Goal: Task Accomplishment & Management: Manage account settings

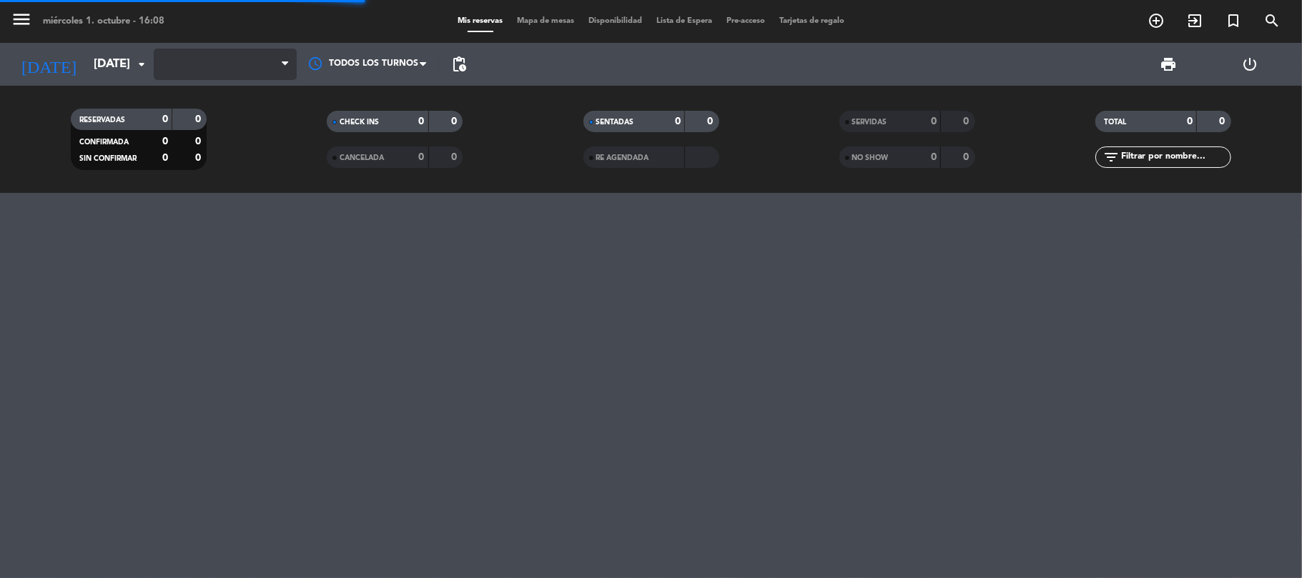
click at [196, 70] on span at bounding box center [225, 64] width 143 height 31
click at [286, 61] on icon at bounding box center [285, 64] width 6 height 11
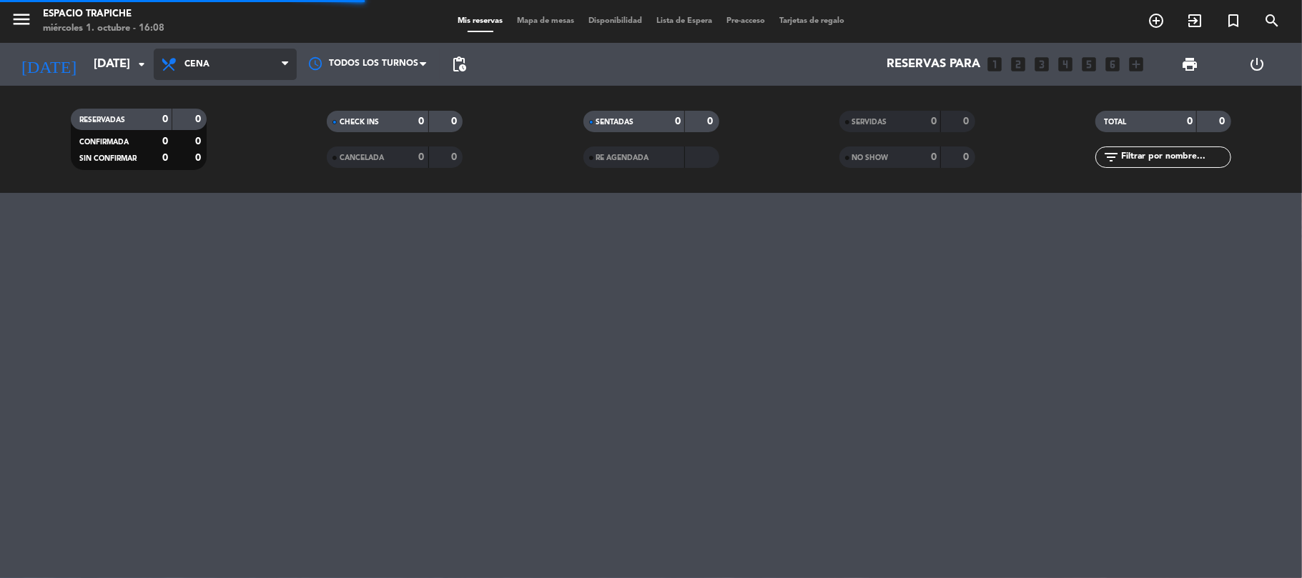
click at [278, 66] on span "Cena" at bounding box center [225, 64] width 143 height 31
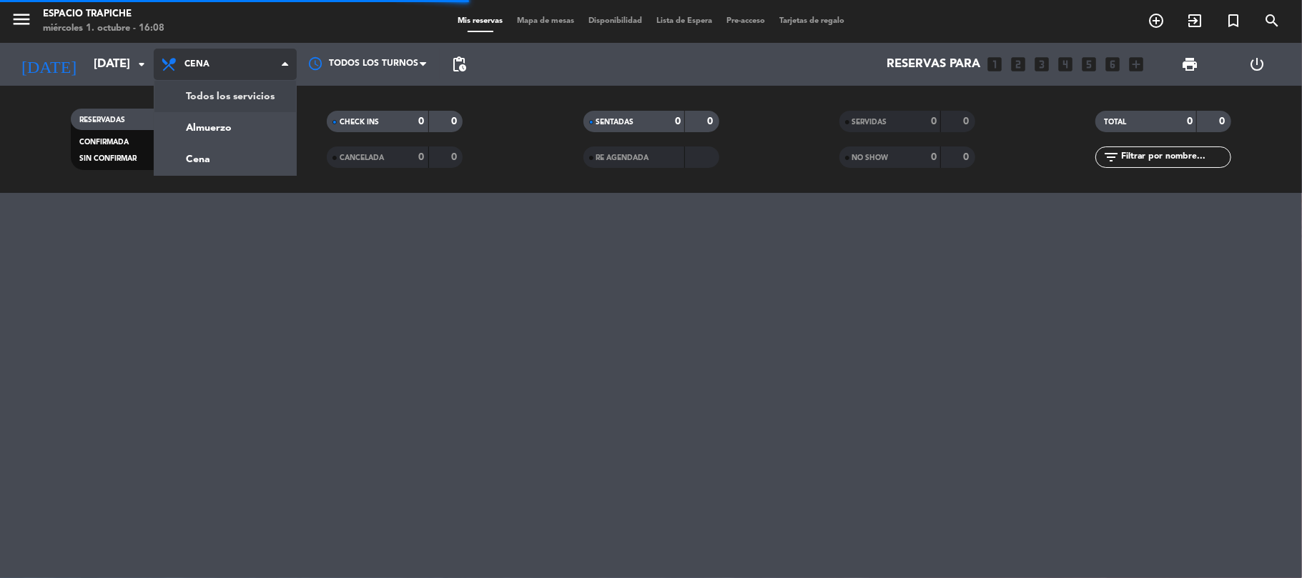
click at [256, 102] on div "menu Espacio Trapiche [DATE] 1. octubre - 16:08 Mis reservas Mapa de mesas Disp…" at bounding box center [651, 96] width 1302 height 193
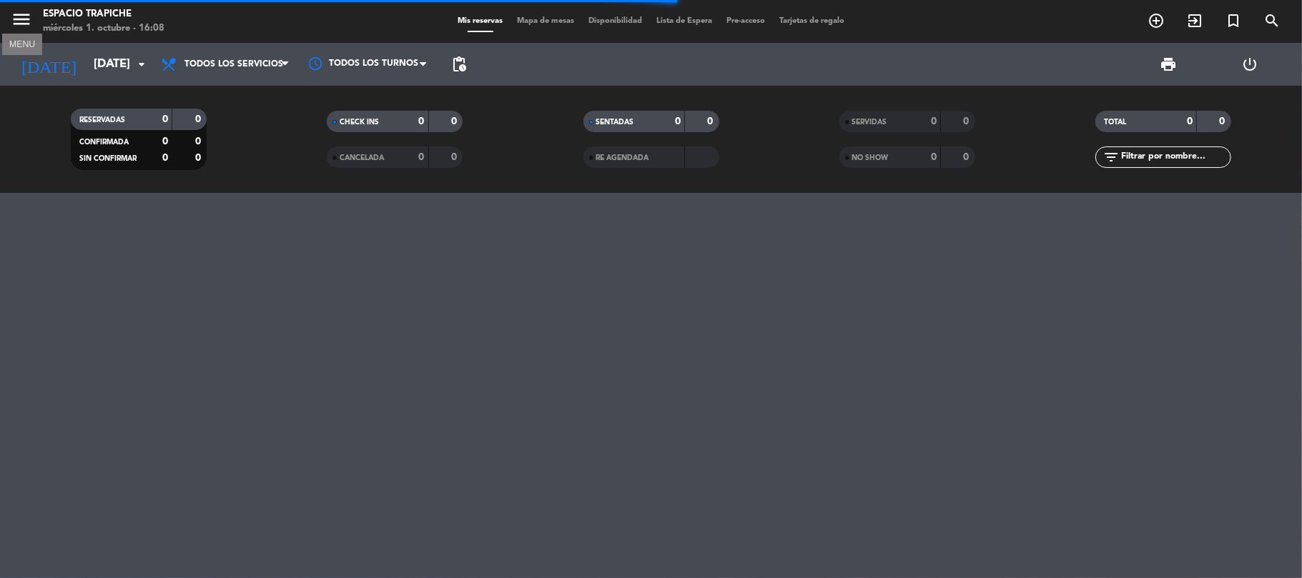
click at [21, 17] on icon "menu" at bounding box center [21, 19] width 21 height 21
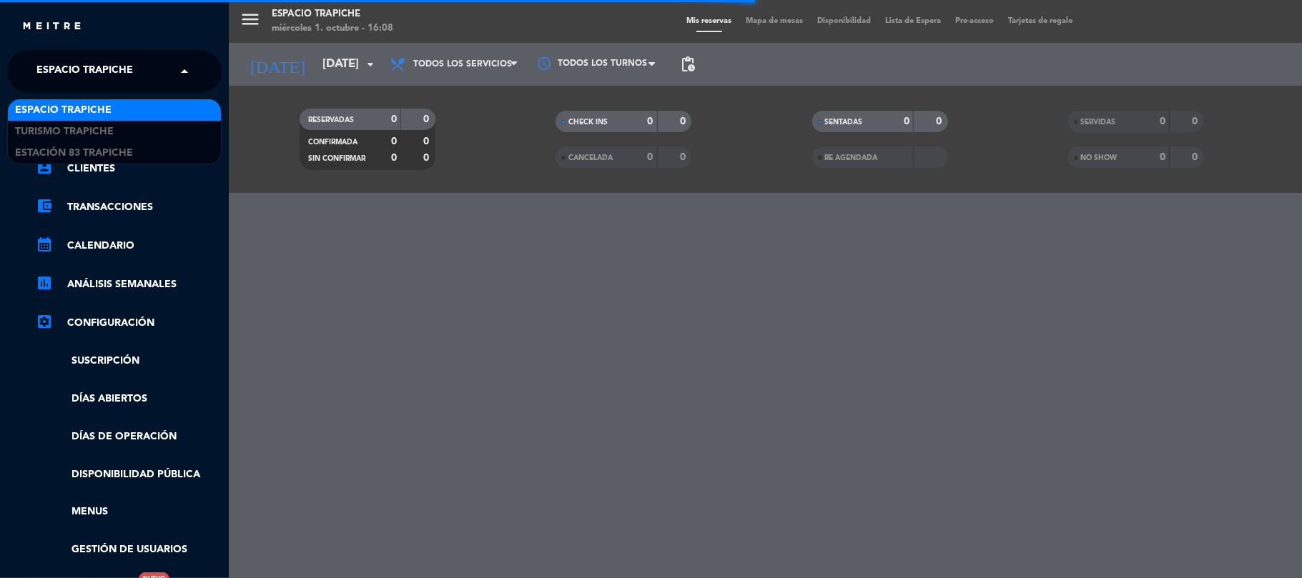
click at [89, 73] on span "Espacio Trapiche" at bounding box center [84, 71] width 97 height 30
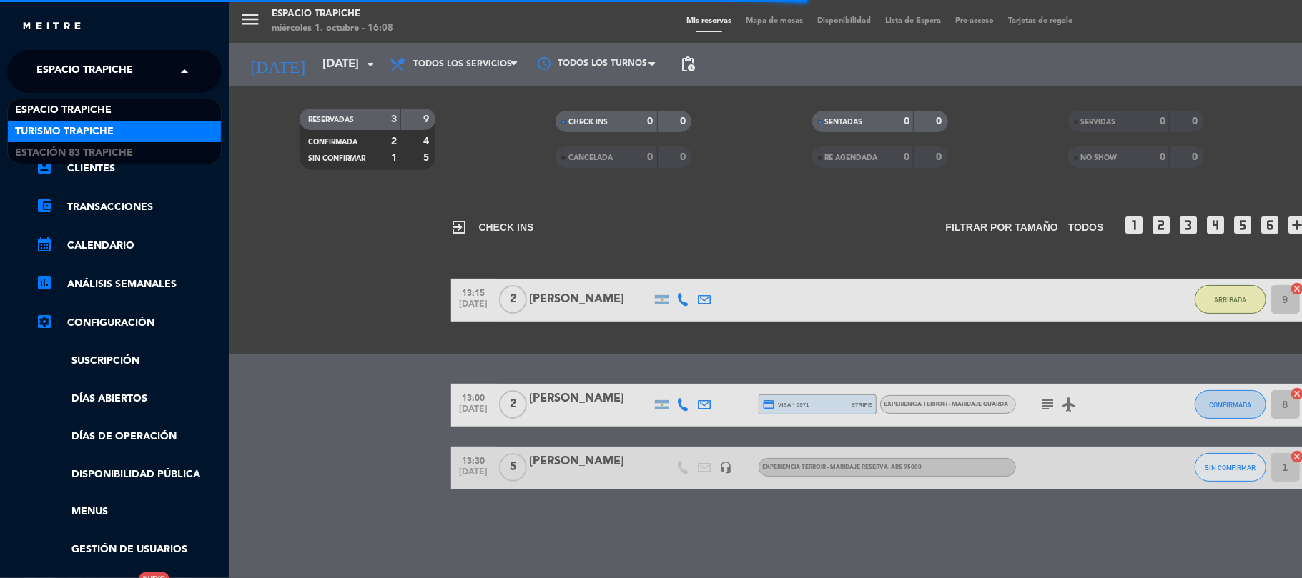
click at [92, 129] on span "Turismo Trapiche" at bounding box center [64, 132] width 99 height 16
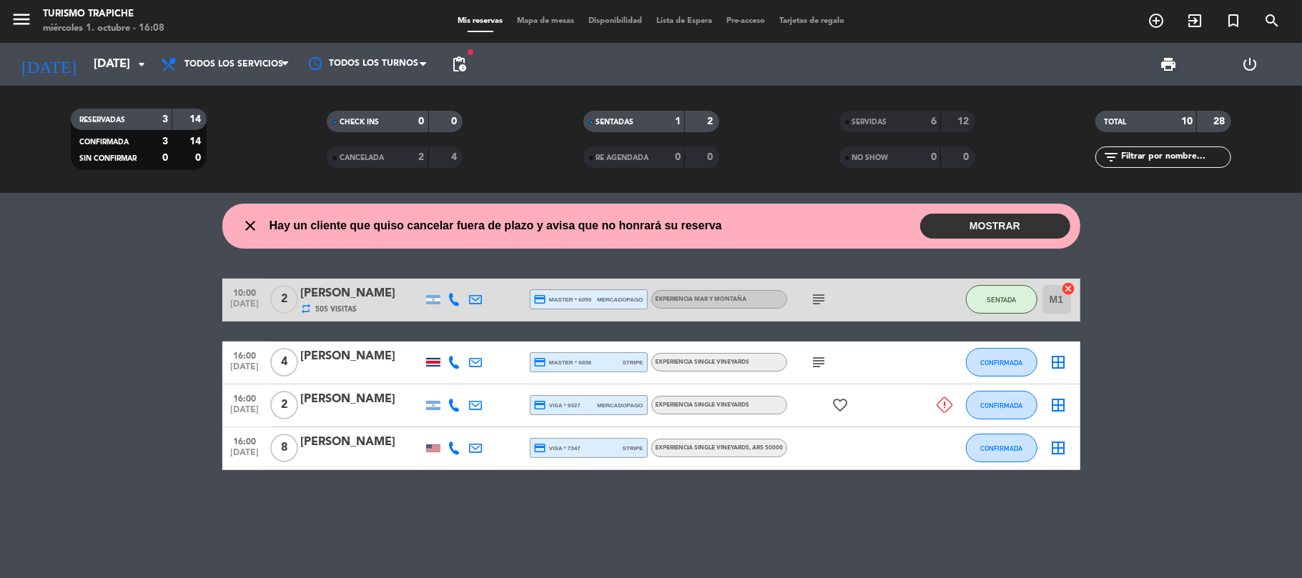
click at [1002, 232] on button "MOSTRAR" at bounding box center [995, 226] width 150 height 25
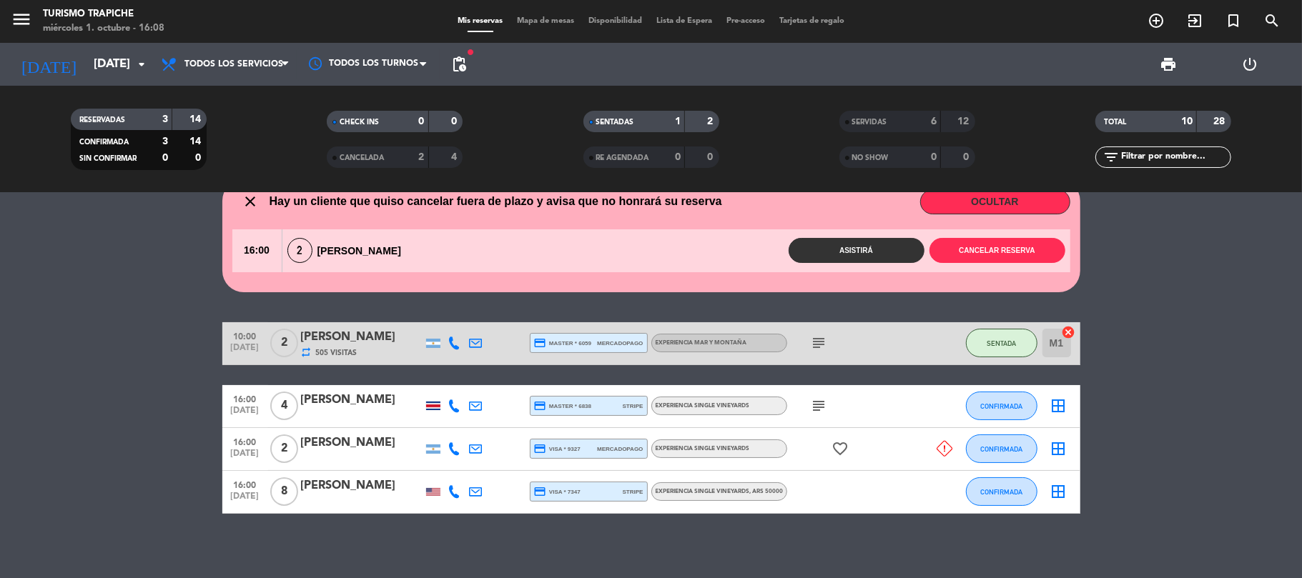
scroll to position [31, 0]
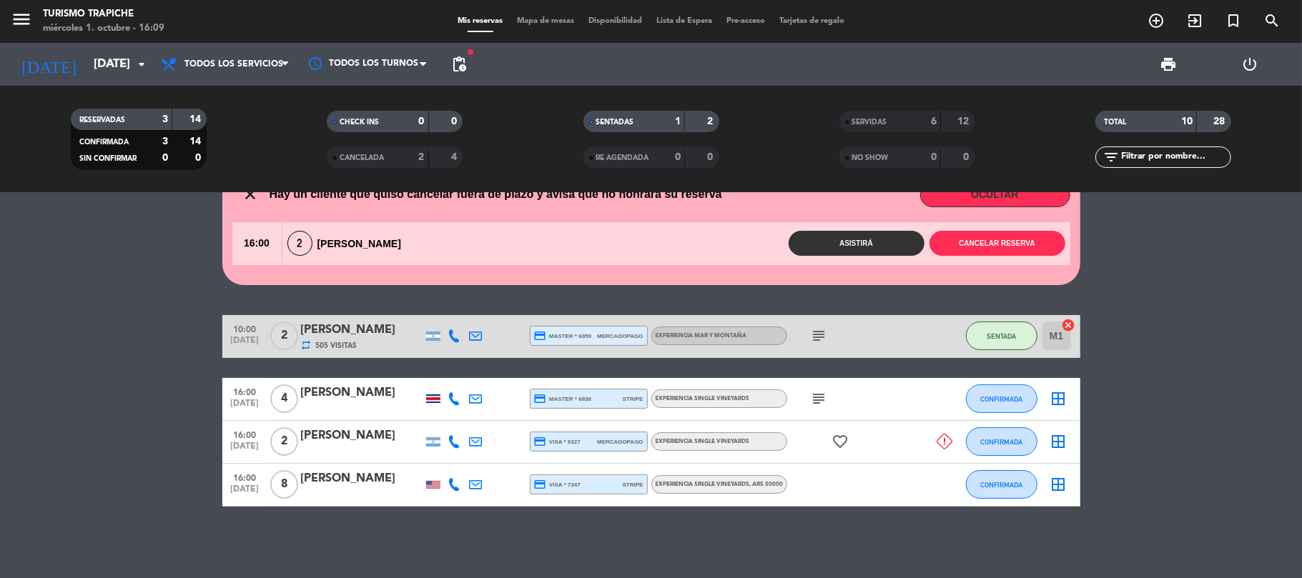
click at [335, 396] on div "[PERSON_NAME]" at bounding box center [362, 393] width 122 height 19
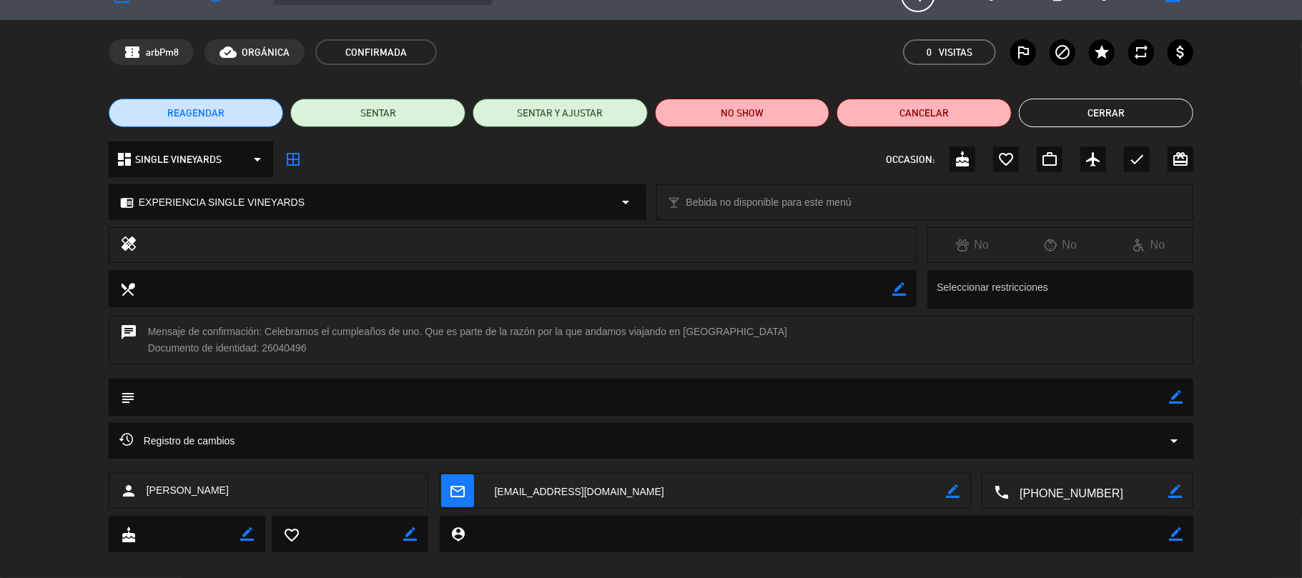
scroll to position [46, 0]
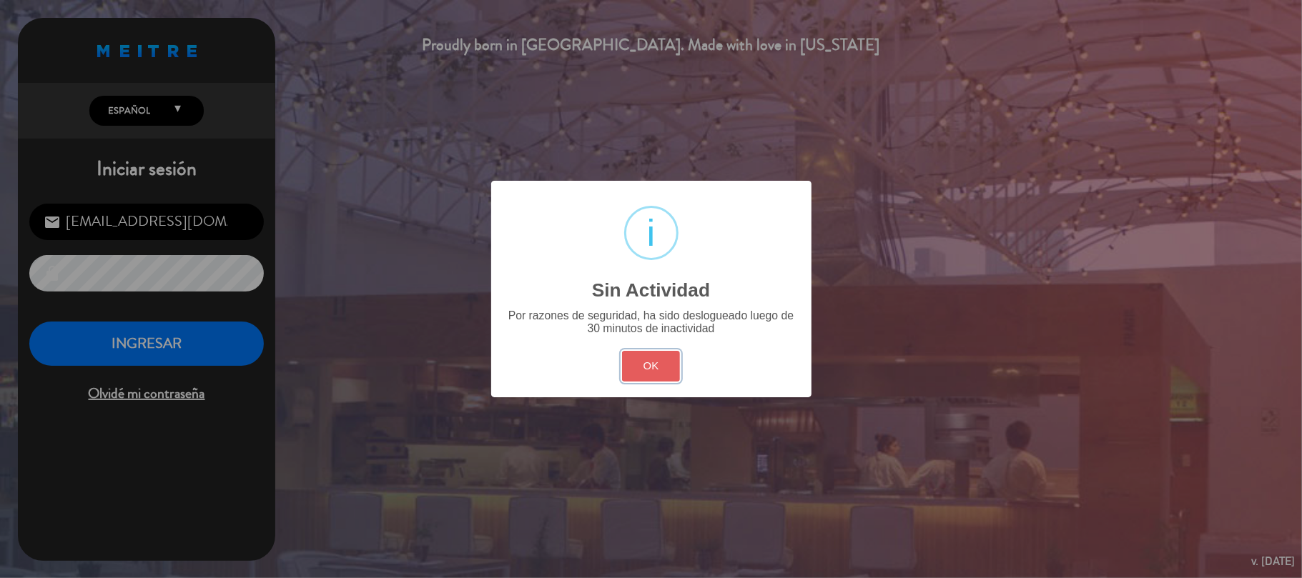
click at [658, 355] on button "OK" at bounding box center [651, 366] width 58 height 31
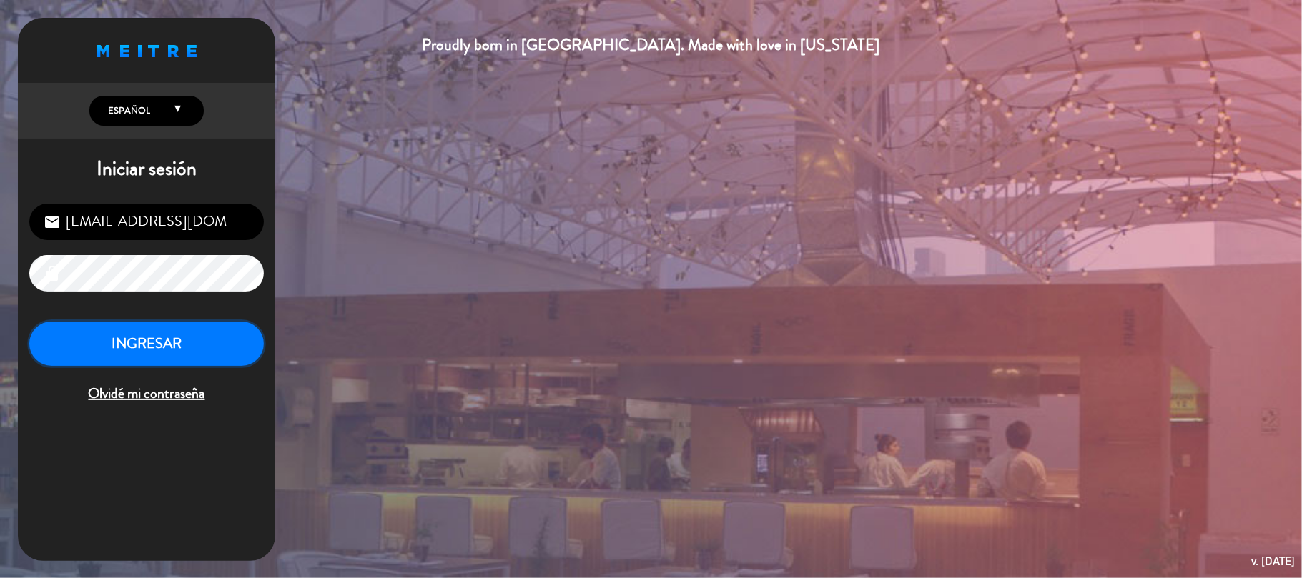
click at [138, 342] on button "INGRESAR" at bounding box center [146, 344] width 234 height 45
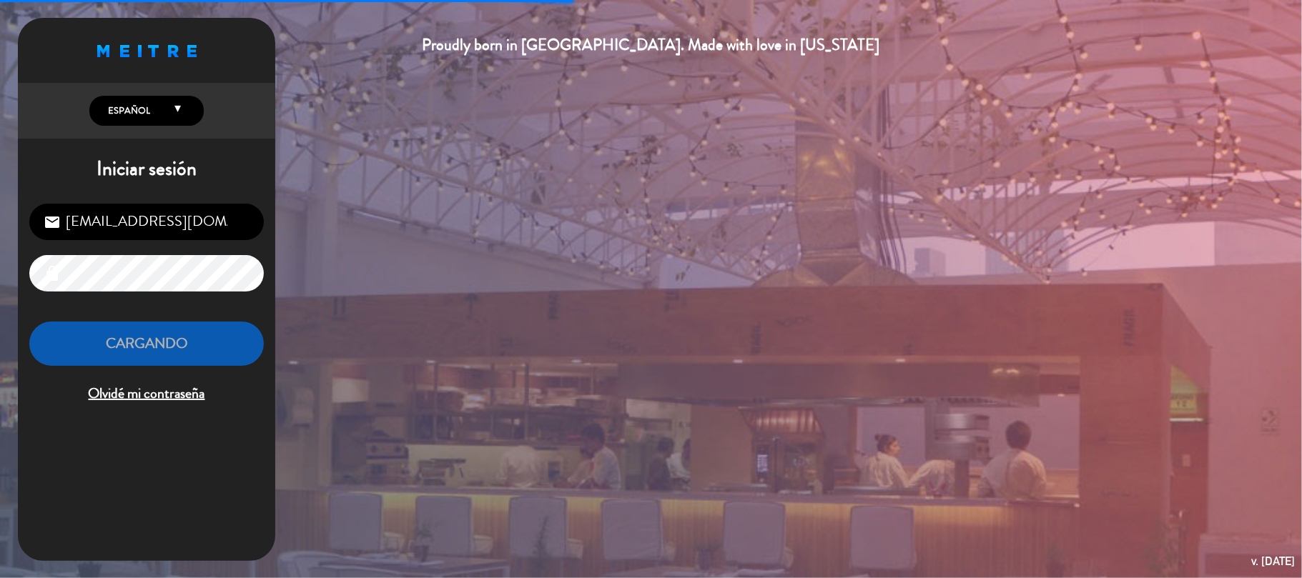
click at [570, 429] on div "Proudly born in [GEOGRAPHIC_DATA]. Made with love in [US_STATE] English Español…" at bounding box center [651, 289] width 1302 height 578
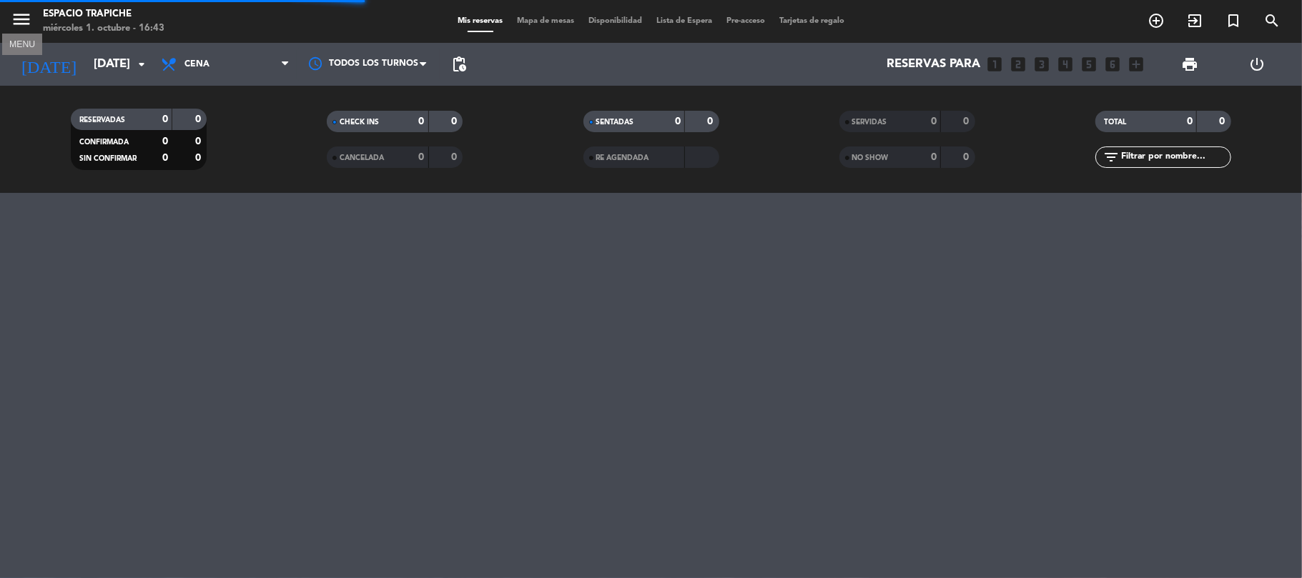
click at [20, 24] on icon "menu" at bounding box center [21, 19] width 21 height 21
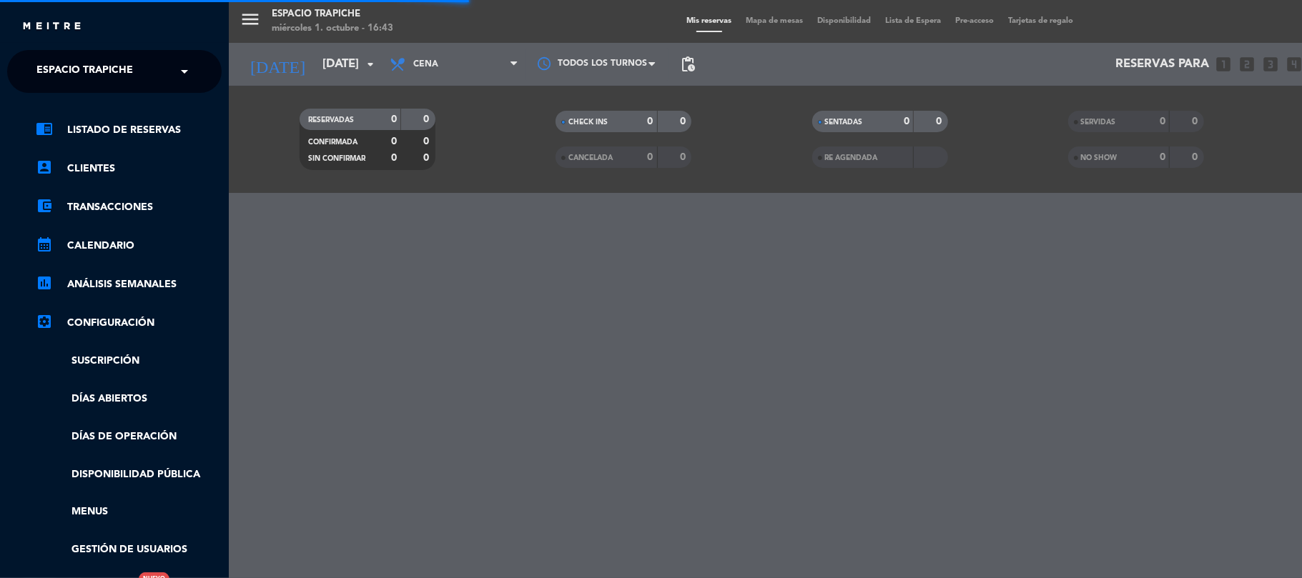
click at [41, 63] on span "Espacio Trapiche" at bounding box center [84, 71] width 97 height 30
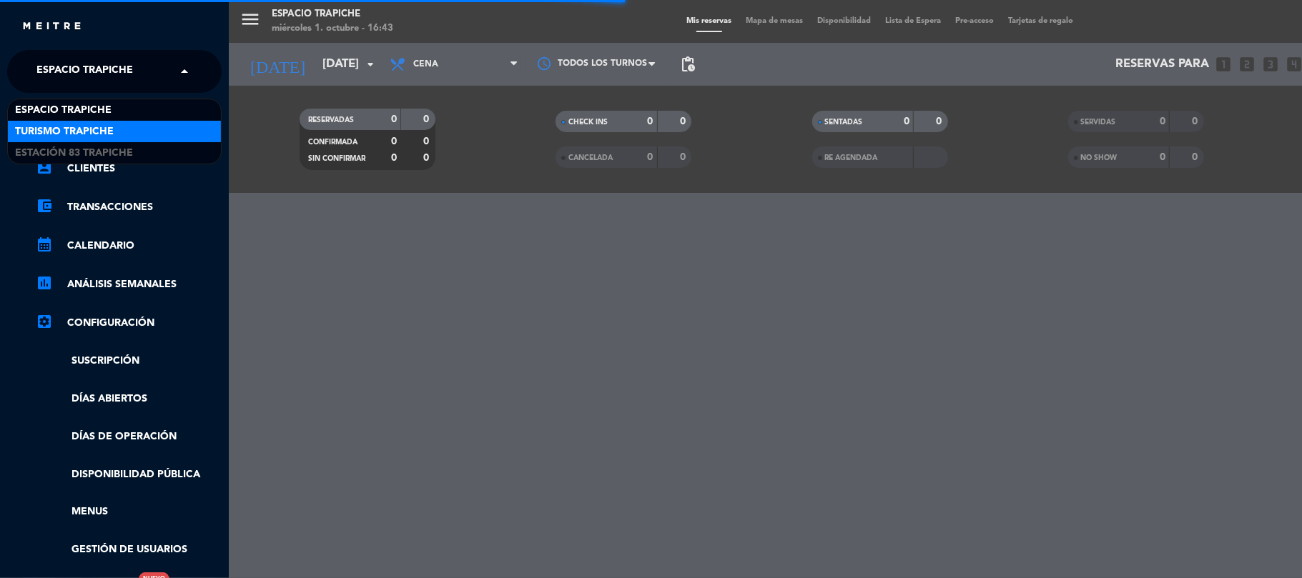
click at [64, 134] on span "Turismo Trapiche" at bounding box center [64, 132] width 99 height 16
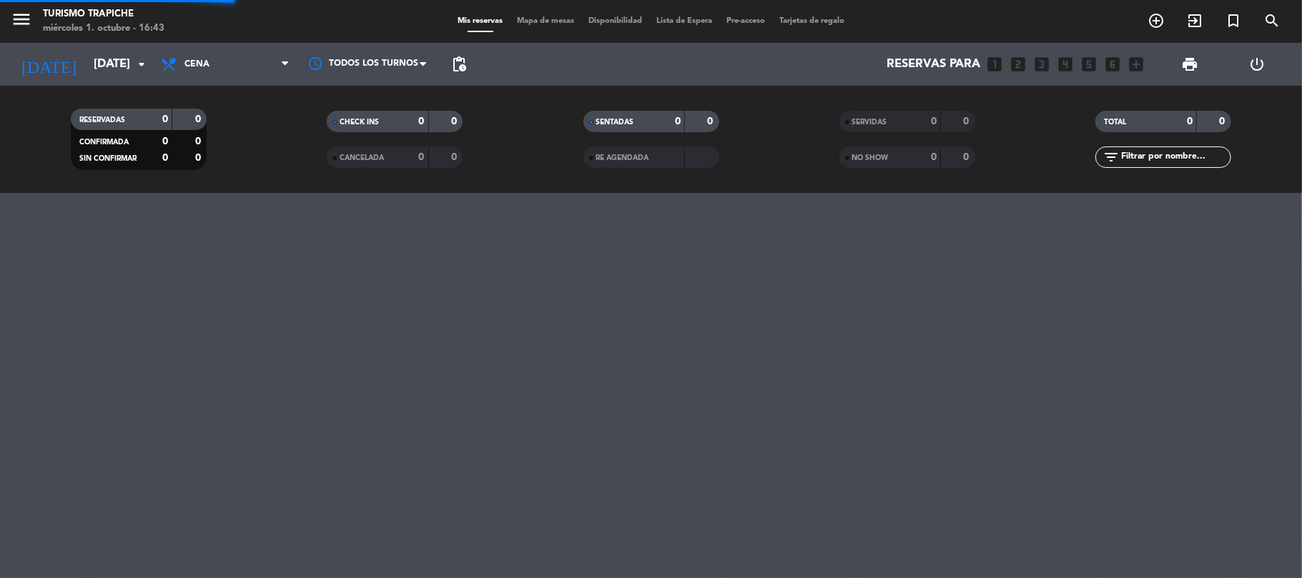
click at [256, 63] on span "Cena" at bounding box center [225, 64] width 143 height 31
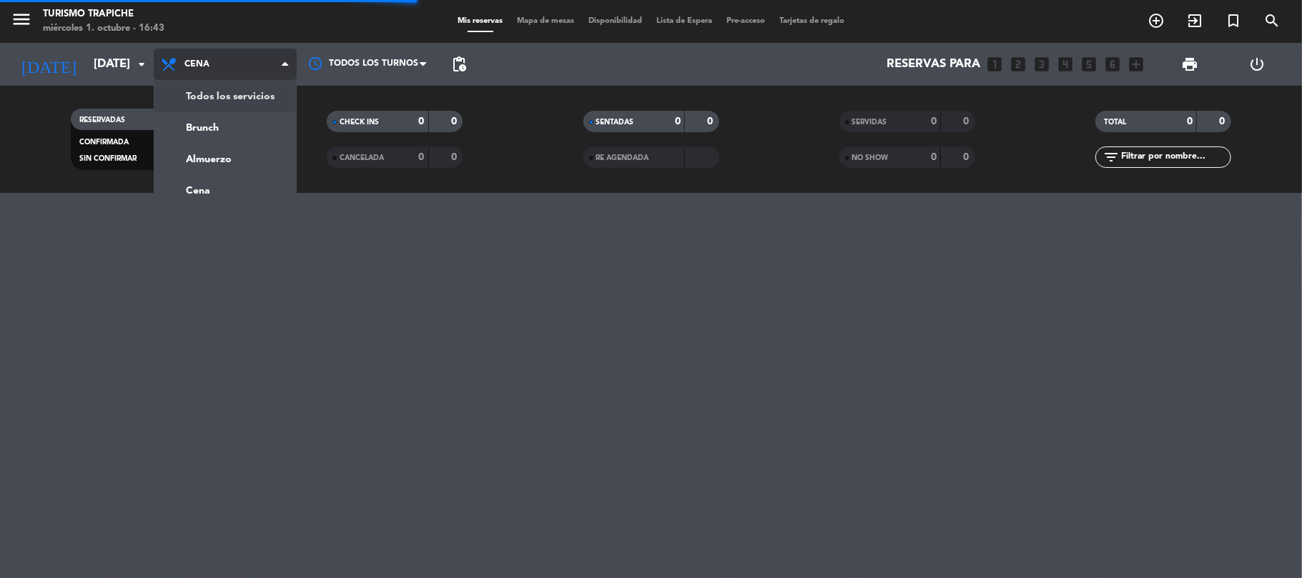
click at [246, 86] on div "menu Turismo Trapiche [DATE] 1. octubre - 16:43 Mis reservas Mapa de mesas Disp…" at bounding box center [651, 96] width 1302 height 193
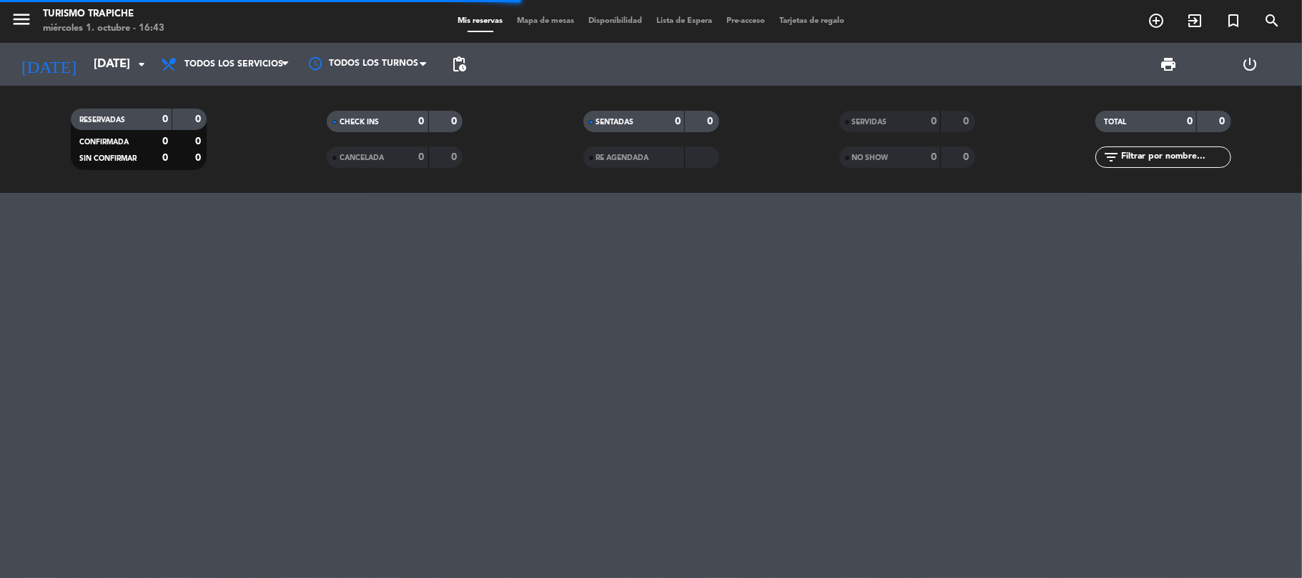
click at [155, 322] on div "menu Turismo Trapiche [DATE] 1. octubre - 16:43 Mis reservas Mapa de mesas Disp…" at bounding box center [651, 289] width 1302 height 578
click at [113, 423] on div at bounding box center [651, 385] width 1302 height 385
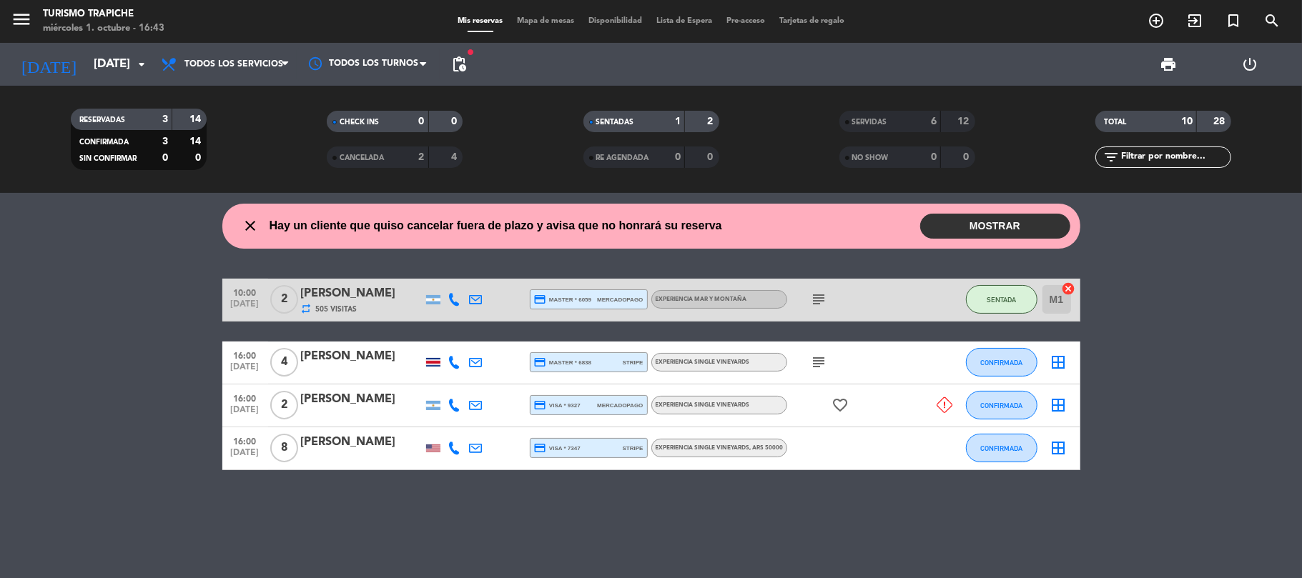
click at [981, 220] on button "MOSTRAR" at bounding box center [995, 226] width 150 height 25
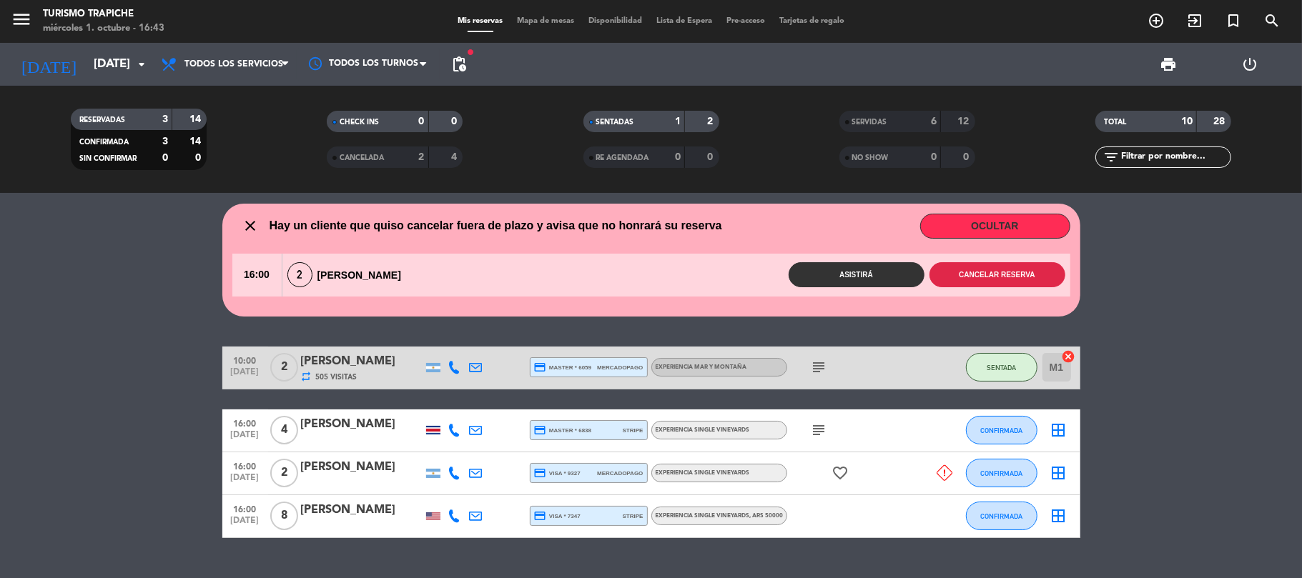
click at [981, 276] on button "Cancelar reserva" at bounding box center [997, 274] width 136 height 25
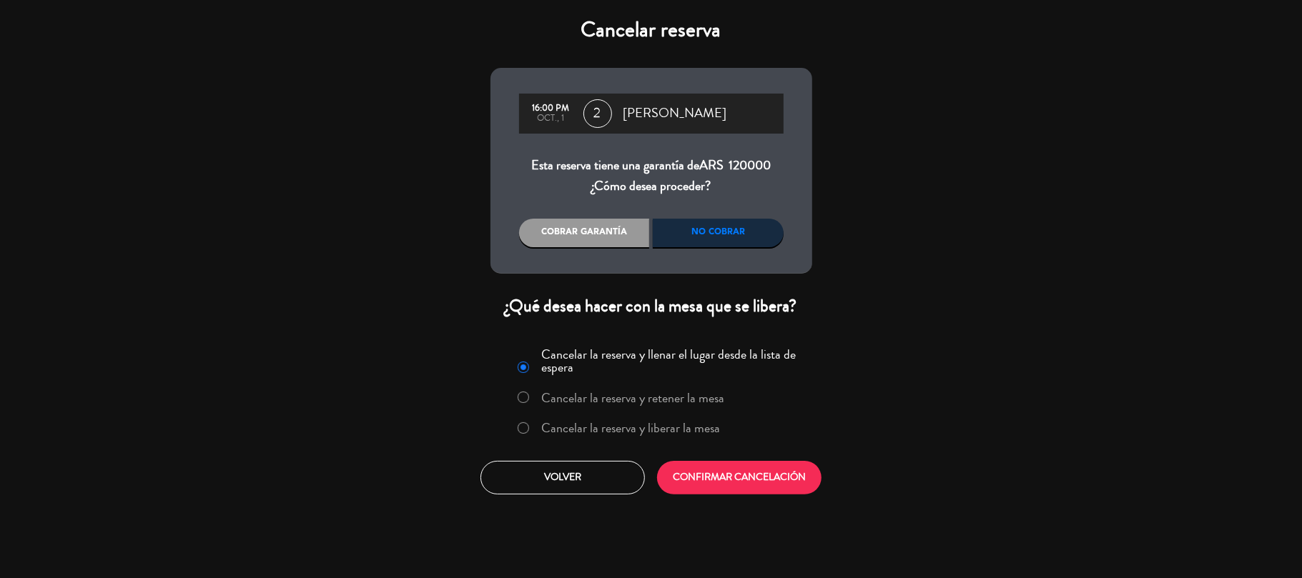
click at [770, 246] on div "Cobrar garantía No cobrar" at bounding box center [651, 233] width 265 height 29
click at [756, 233] on div "No cobrar" at bounding box center [718, 233] width 131 height 29
click at [586, 475] on button "Volver" at bounding box center [562, 478] width 164 height 34
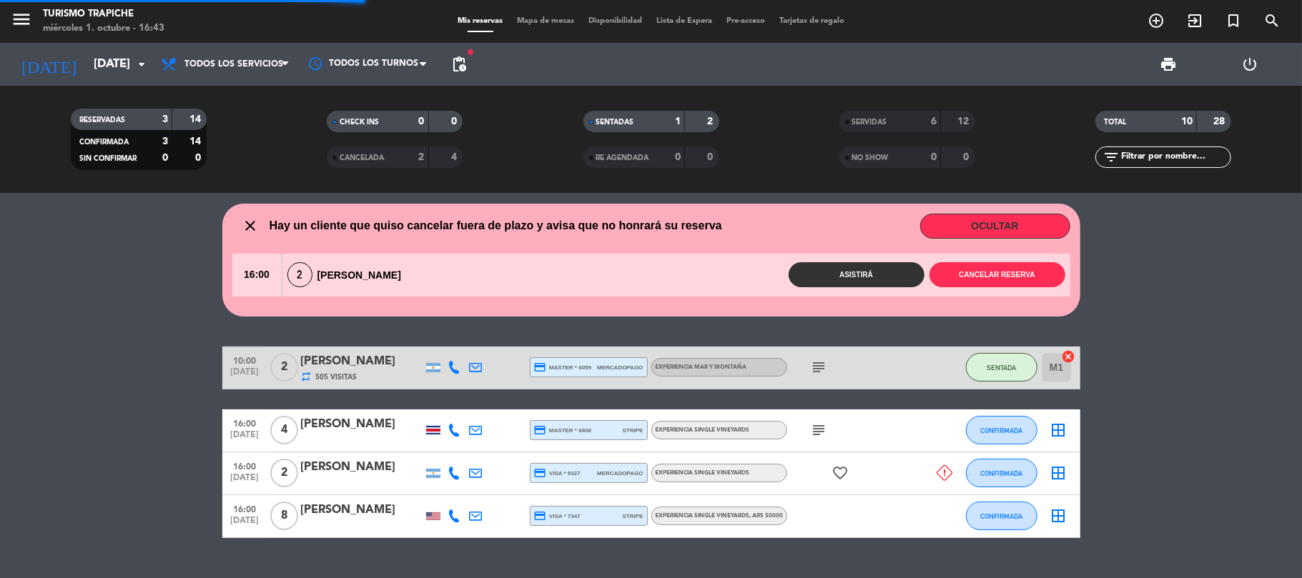
click at [0, 452] on bookings-row "10:00 [DATE] 2 [PERSON_NAME] repeat 505 Visitas credit_card master * 6059 merca…" at bounding box center [651, 443] width 1302 height 192
click at [1002, 267] on button "Cancelar reserva" at bounding box center [997, 274] width 136 height 25
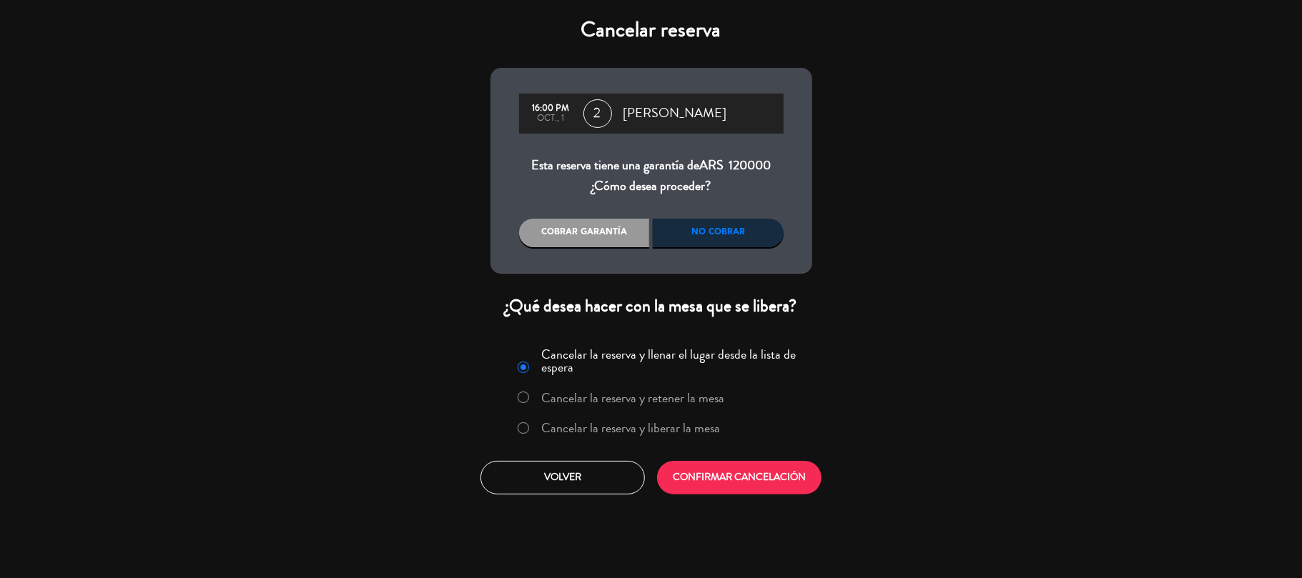
click at [762, 238] on div "No cobrar" at bounding box center [718, 233] width 131 height 29
click at [678, 429] on label "Cancelar la reserva y liberar la mesa" at bounding box center [630, 428] width 179 height 13
click at [716, 486] on button "CONFIRMAR CANCELACIÓN" at bounding box center [739, 478] width 164 height 34
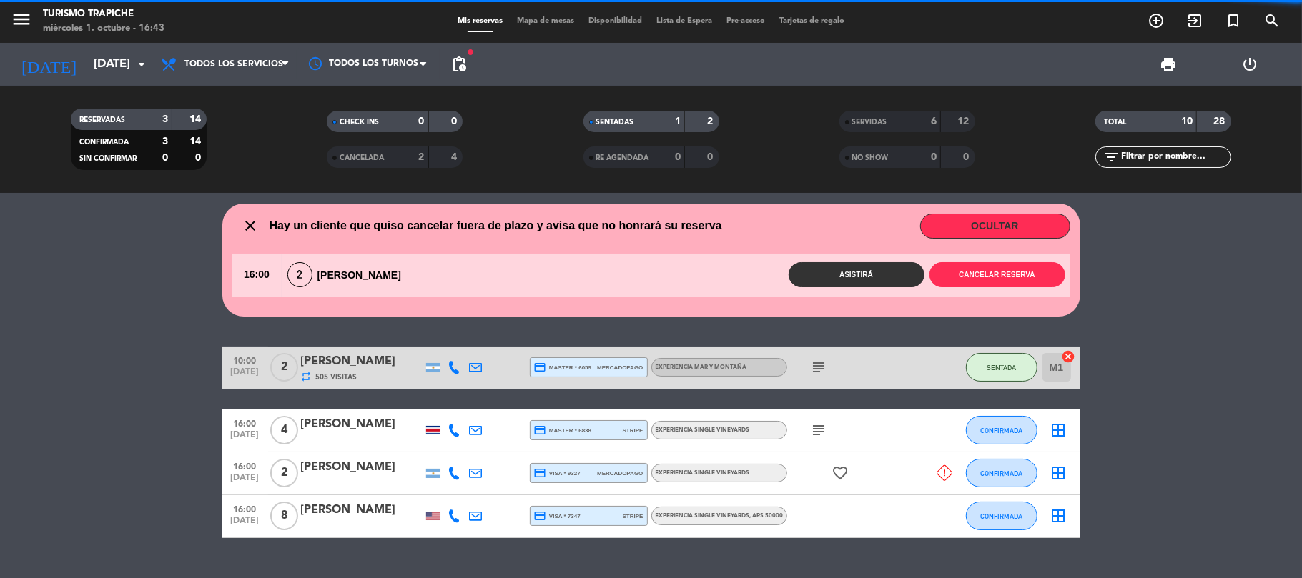
click at [9, 356] on bookings-row "10:00 [DATE] 2 [PERSON_NAME] repeat 505 Visitas credit_card master * 6059 merca…" at bounding box center [651, 443] width 1302 height 192
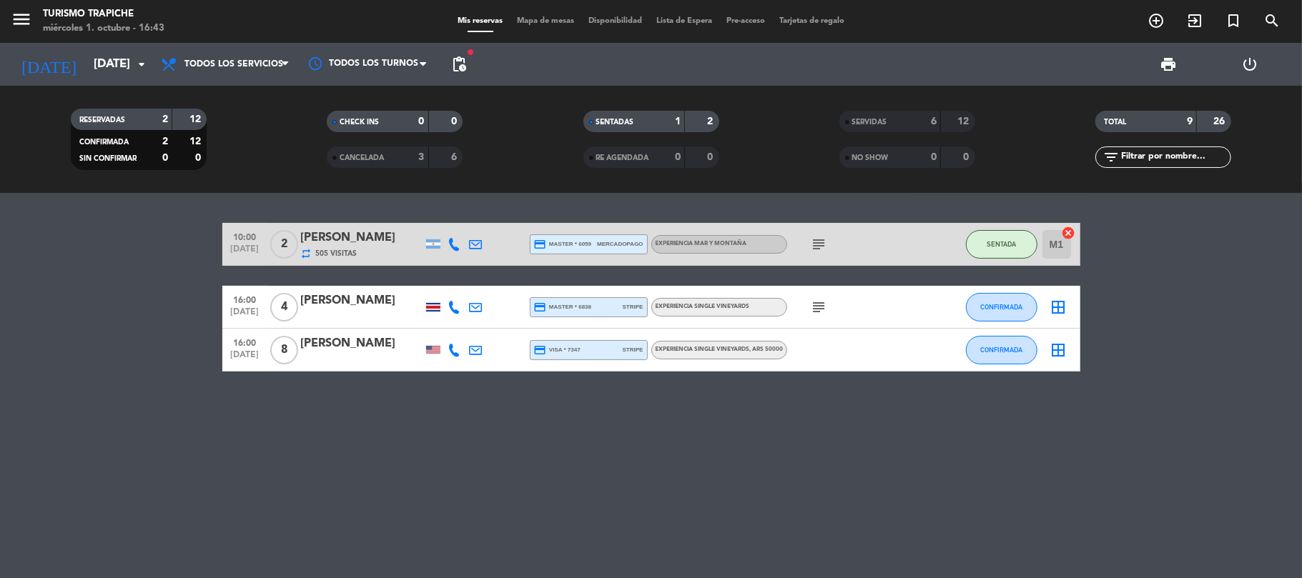
click at [147, 345] on bookings-row "10:00 [DATE] 2 [PERSON_NAME] repeat 505 Visitas credit_card master * 6059 merca…" at bounding box center [651, 297] width 1302 height 149
click at [1157, 24] on icon "add_circle_outline" at bounding box center [1155, 20] width 17 height 17
click at [375, 504] on div "10:00 [DATE] 2 [PERSON_NAME] repeat 505 Visitas credit_card master * 6059 merca…" at bounding box center [651, 385] width 1302 height 385
click at [130, 333] on bookings-row "10:00 [DATE] 2 [PERSON_NAME] repeat 505 Visitas credit_card master * 6059 merca…" at bounding box center [651, 297] width 1302 height 149
